Goal: Transaction & Acquisition: Purchase product/service

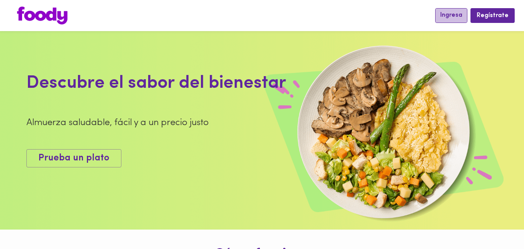
click at [461, 17] on span "Ingresa" at bounding box center [452, 15] width 22 height 7
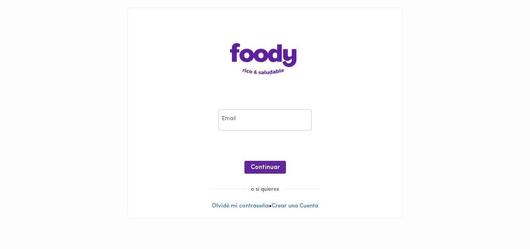
click at [275, 120] on input "email" at bounding box center [265, 119] width 93 height 21
type input "reneromero77@gmail.com"
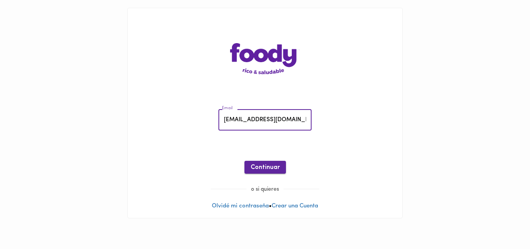
click at [277, 167] on span "Continuar" at bounding box center [265, 167] width 29 height 7
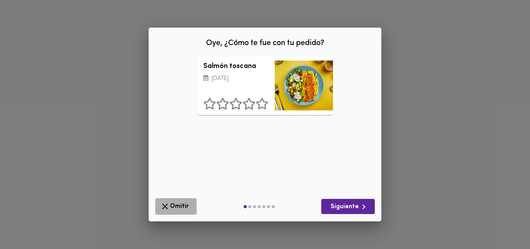
click at [180, 205] on span "Omitir" at bounding box center [175, 206] width 31 height 10
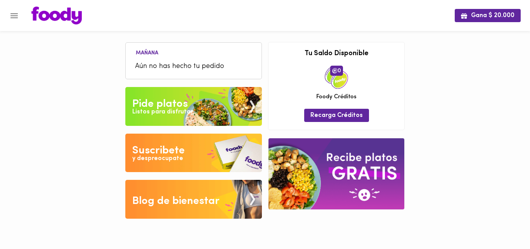
click at [163, 108] on div "Listos para disfrutar" at bounding box center [162, 112] width 61 height 9
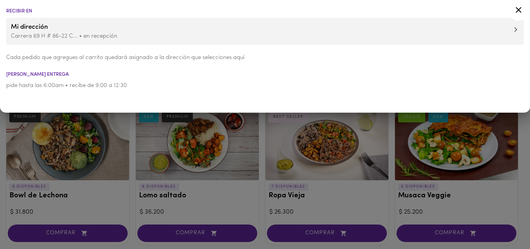
click at [113, 166] on div at bounding box center [265, 124] width 530 height 249
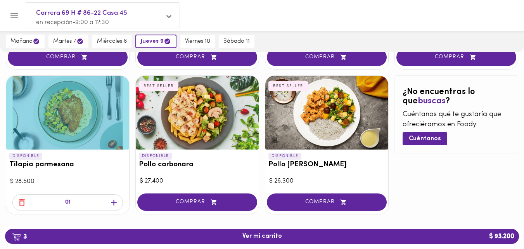
scroll to position [466, 0]
click at [196, 42] on span "viernes 10" at bounding box center [197, 41] width 25 height 7
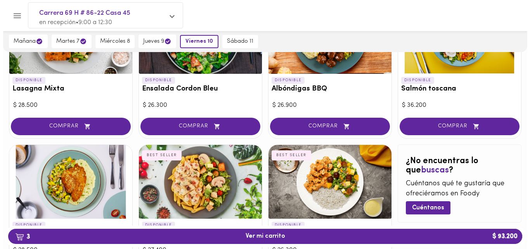
scroll to position [349, 0]
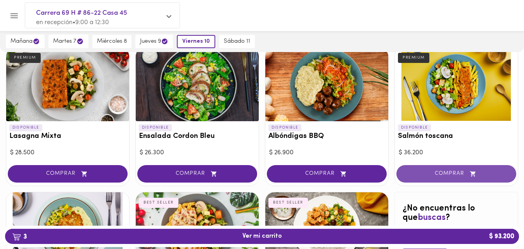
click at [450, 174] on span "COMPRAR" at bounding box center [456, 173] width 101 height 7
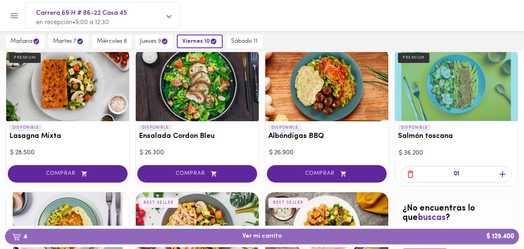
click at [282, 238] on span "4 Ver mi carrito $ 129.400" at bounding box center [262, 235] width 502 height 7
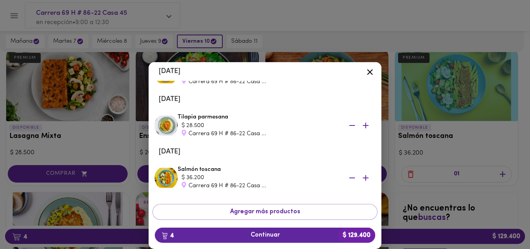
scroll to position [116, 0]
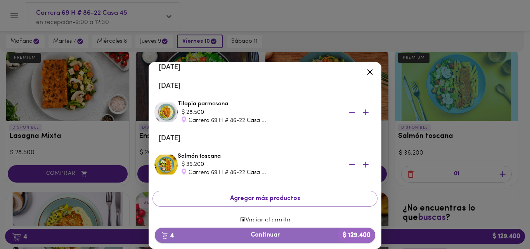
click at [290, 237] on span "4 Continuar $ 129.400" at bounding box center [265, 234] width 208 height 7
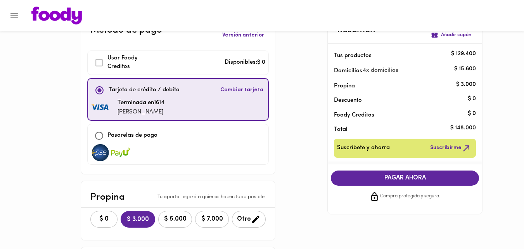
scroll to position [39, 0]
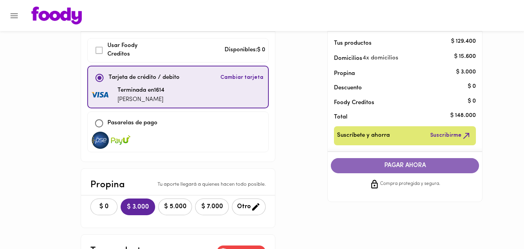
click at [416, 164] on span "PAGAR AHORA" at bounding box center [405, 165] width 133 height 7
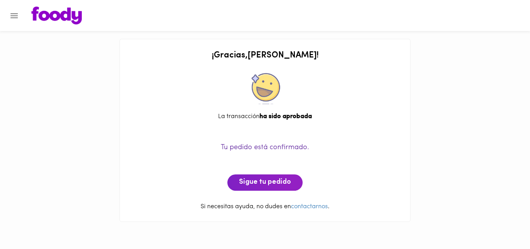
click at [17, 15] on icon "Menu" at bounding box center [14, 16] width 10 height 10
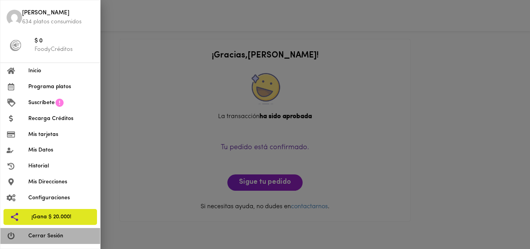
click at [45, 236] on span "Cerrar Sesión" at bounding box center [61, 236] width 66 height 8
